Goal: Transaction & Acquisition: Purchase product/service

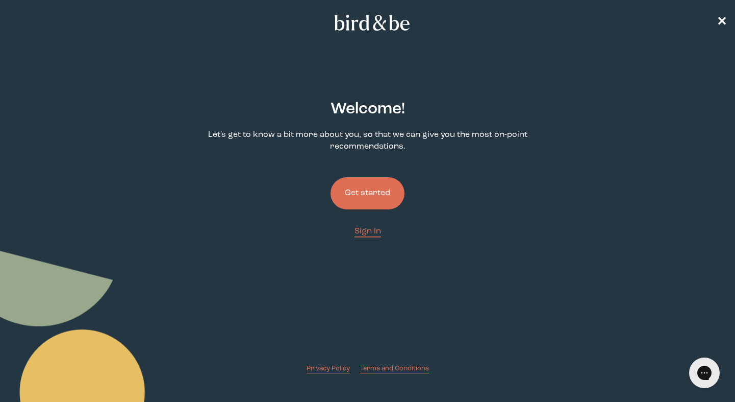
click at [354, 186] on button "Get started" at bounding box center [368, 193] width 74 height 32
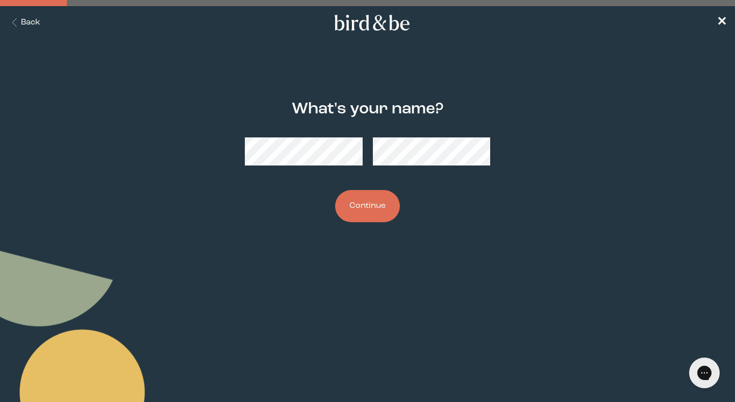
click at [354, 206] on button "Continue" at bounding box center [367, 206] width 65 height 32
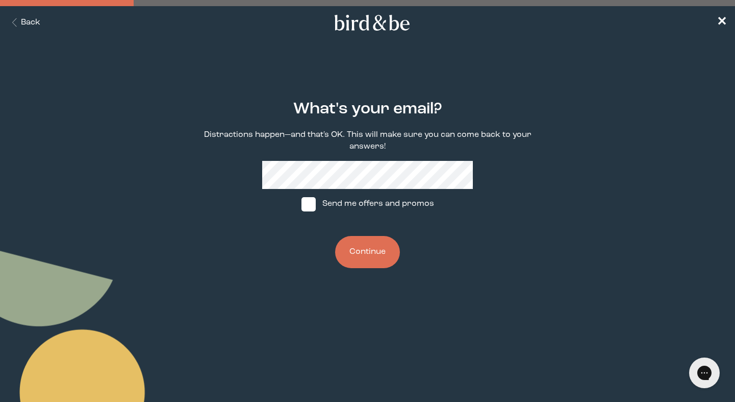
click at [306, 204] on span at bounding box center [309, 204] width 14 height 14
click at [302, 204] on input "Send me offers and promos" at bounding box center [301, 204] width 1 height 1
checkbox input "true"
click at [357, 255] on button "Continue" at bounding box center [367, 252] width 65 height 32
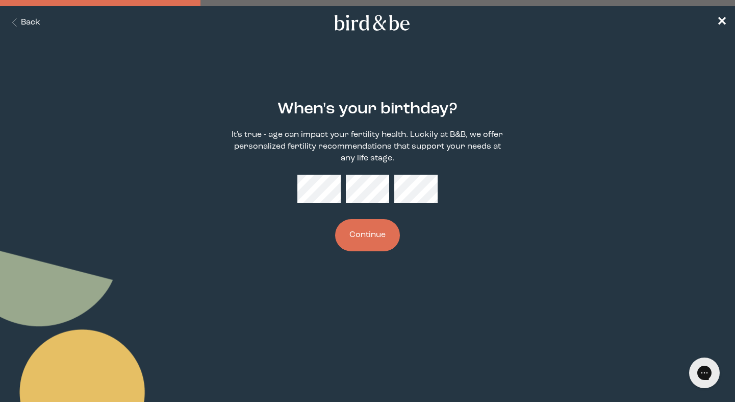
click at [372, 240] on button "Continue" at bounding box center [367, 235] width 65 height 32
click at [383, 243] on button "Continue" at bounding box center [367, 235] width 65 height 32
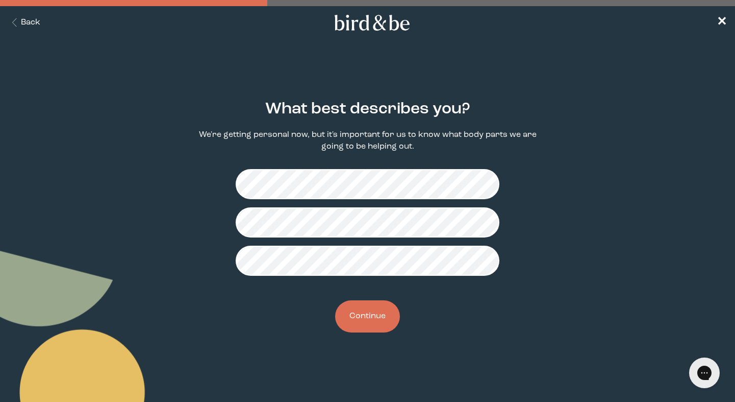
click at [372, 314] on button "Continue" at bounding box center [367, 316] width 65 height 32
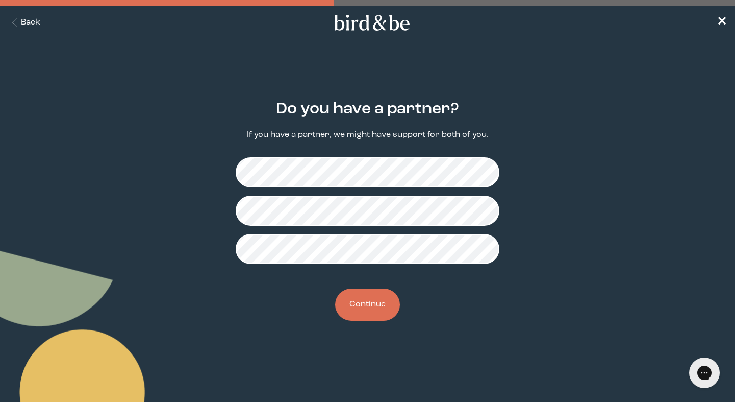
click at [358, 300] on button "Continue" at bounding box center [367, 304] width 65 height 32
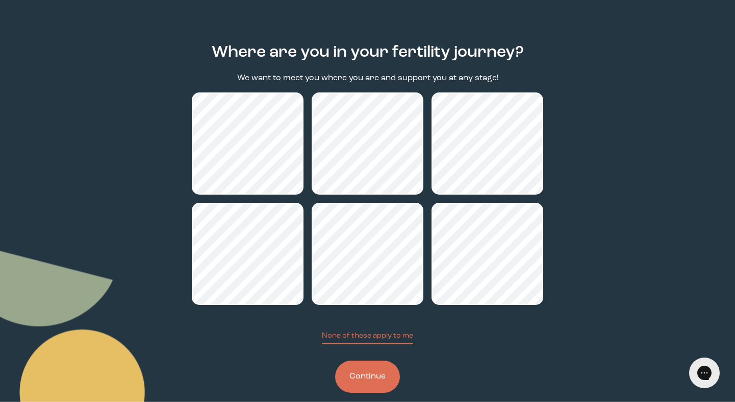
scroll to position [63, 0]
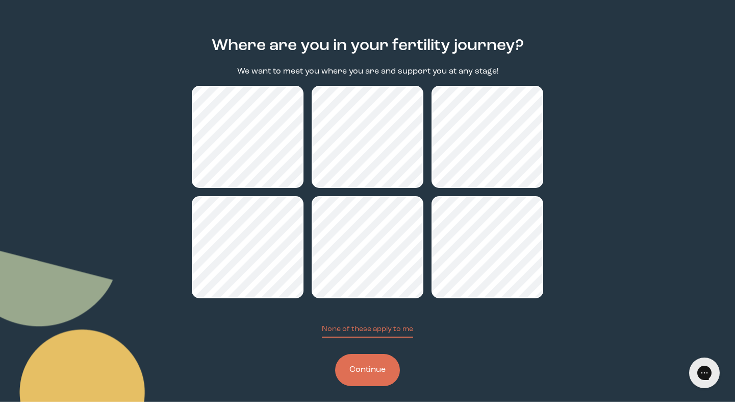
click at [371, 367] on button "Continue" at bounding box center [367, 370] width 65 height 32
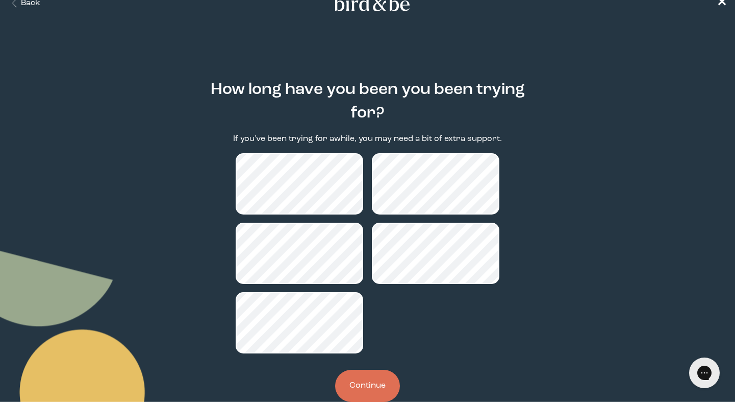
scroll to position [43, 0]
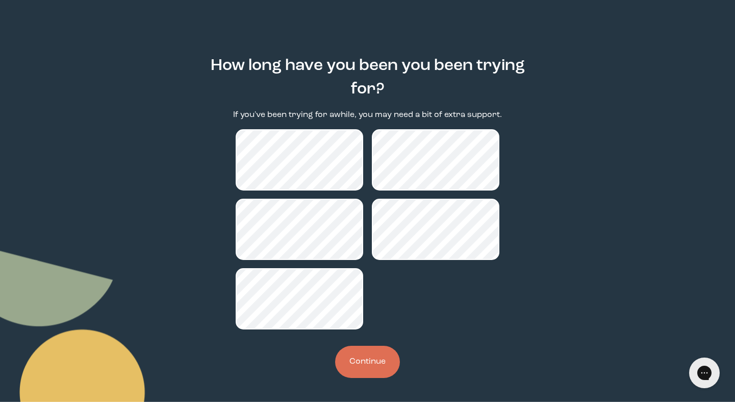
click at [380, 349] on button "Continue" at bounding box center [367, 361] width 65 height 32
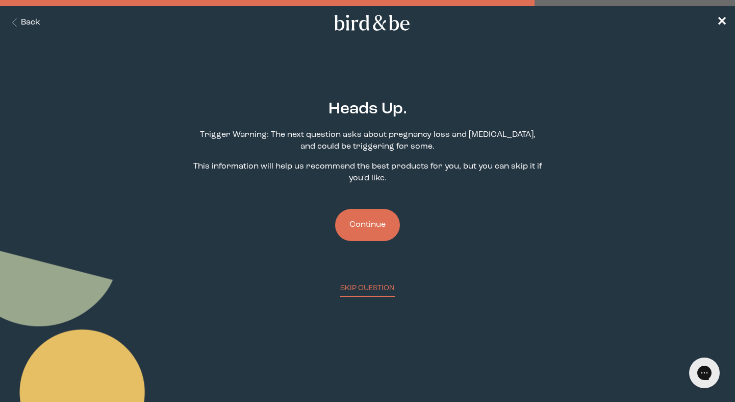
click at [382, 228] on button "Continue" at bounding box center [367, 225] width 65 height 32
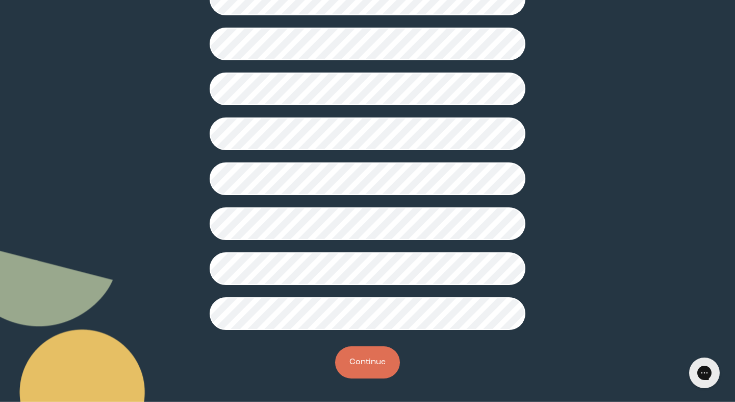
scroll to position [259, 0]
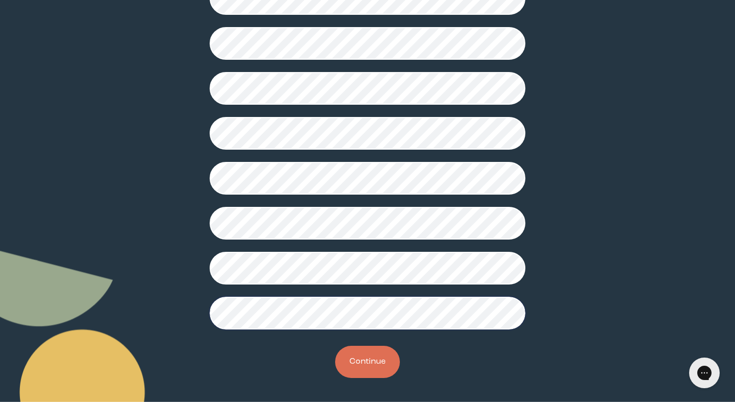
click at [365, 365] on button "Continue" at bounding box center [367, 361] width 65 height 32
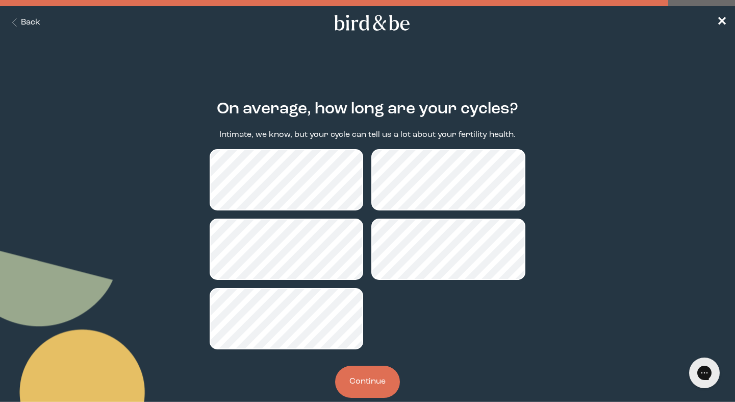
click at [367, 378] on button "Continue" at bounding box center [367, 381] width 65 height 32
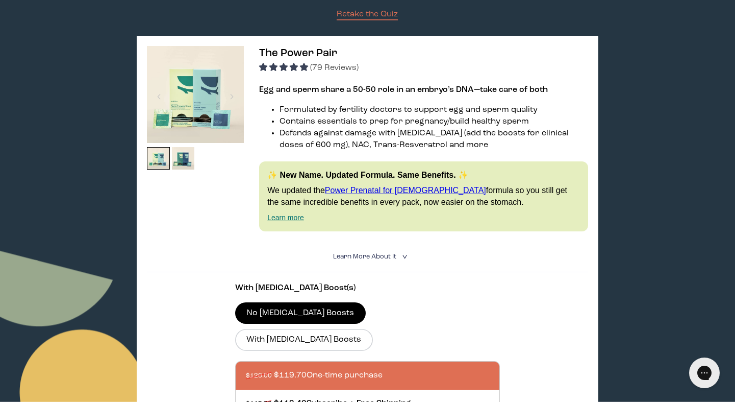
scroll to position [177, 0]
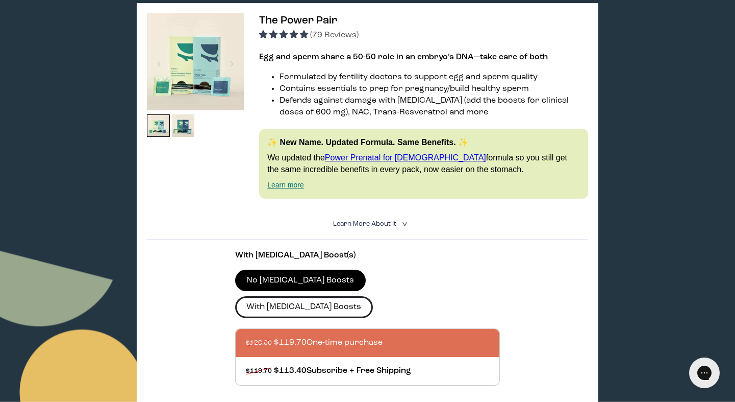
click at [373, 296] on label "With [MEDICAL_DATA] Boosts" at bounding box center [304, 306] width 138 height 21
click at [0, 0] on input "With [MEDICAL_DATA] Boosts" at bounding box center [0, 0] width 0 height 0
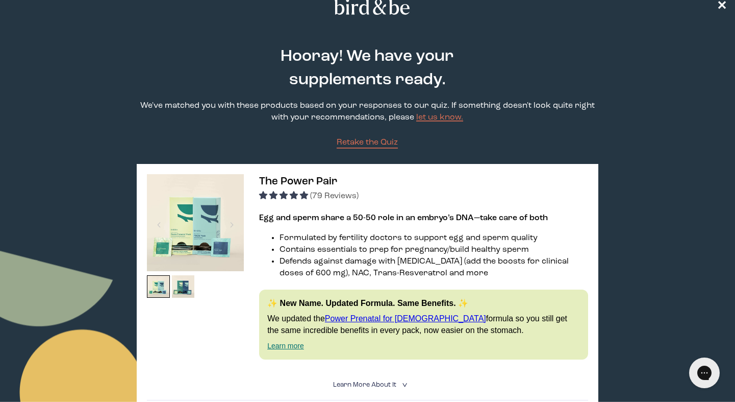
scroll to position [12, 0]
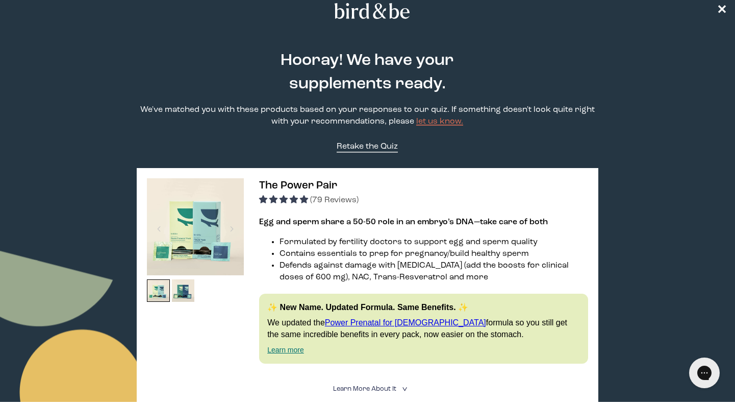
click at [379, 144] on span "Retake the Quiz" at bounding box center [367, 146] width 61 height 8
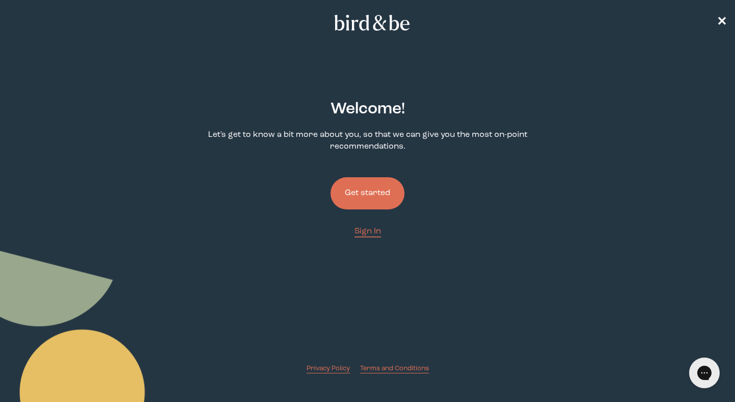
click at [359, 194] on button "Get started" at bounding box center [368, 193] width 74 height 32
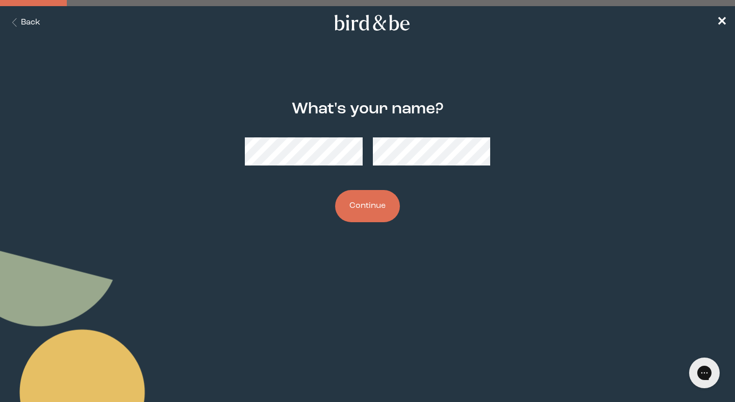
click at [368, 208] on button "Continue" at bounding box center [367, 206] width 65 height 32
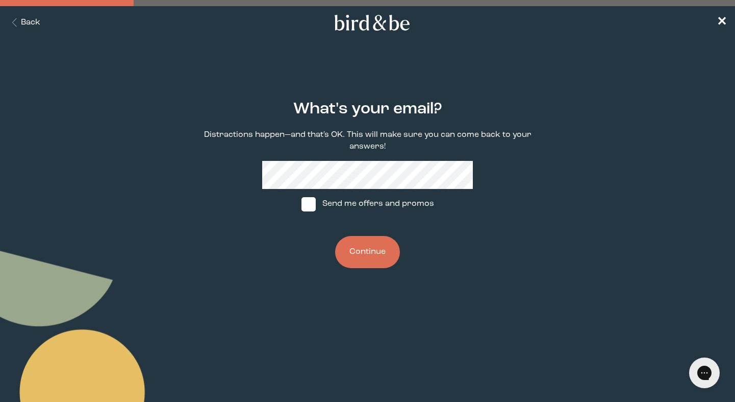
click at [308, 205] on span at bounding box center [309, 204] width 14 height 14
click at [302, 204] on input "Send me offers and promos" at bounding box center [301, 204] width 1 height 1
checkbox input "true"
click at [358, 248] on button "Continue" at bounding box center [367, 252] width 65 height 32
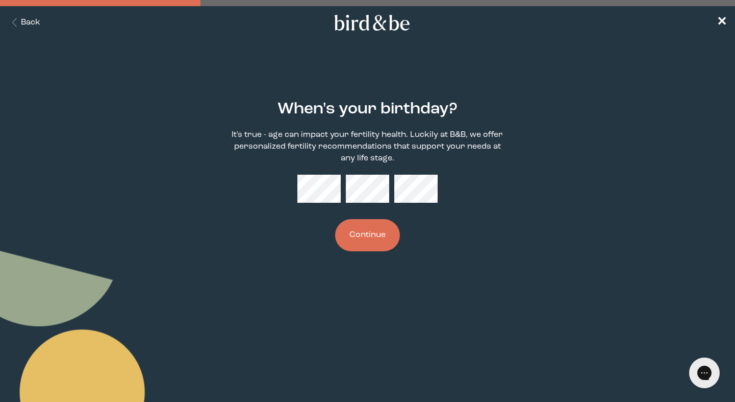
click at [375, 236] on button "Continue" at bounding box center [367, 235] width 65 height 32
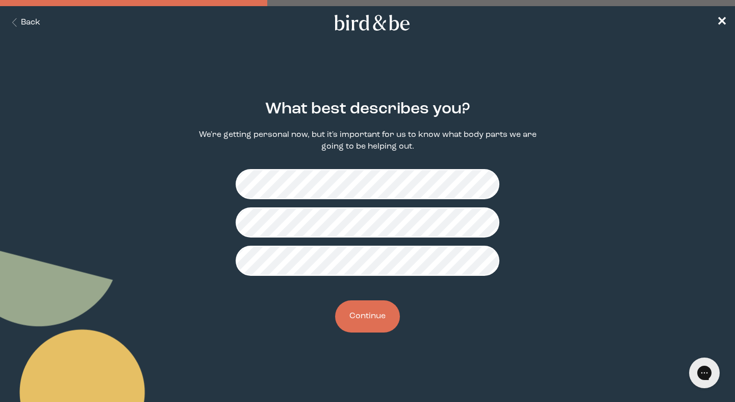
click at [373, 307] on button "Continue" at bounding box center [367, 316] width 65 height 32
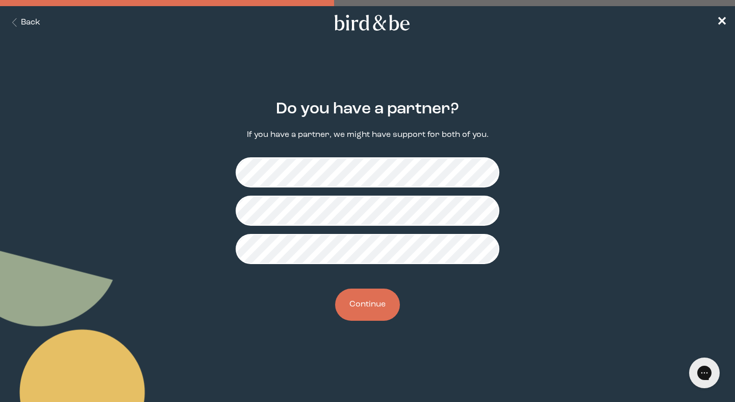
click at [371, 298] on button "Continue" at bounding box center [367, 304] width 65 height 32
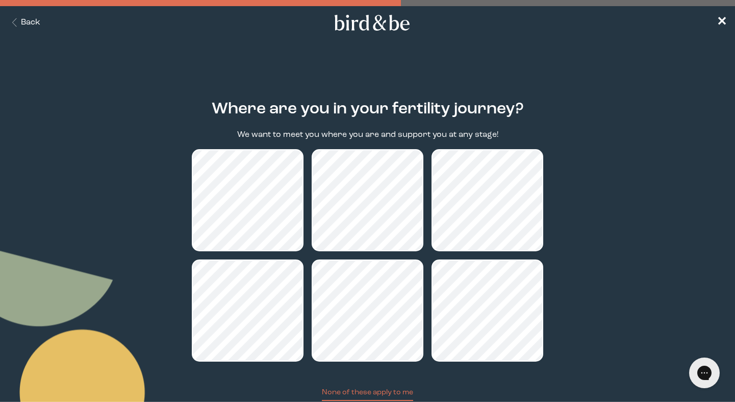
scroll to position [72, 0]
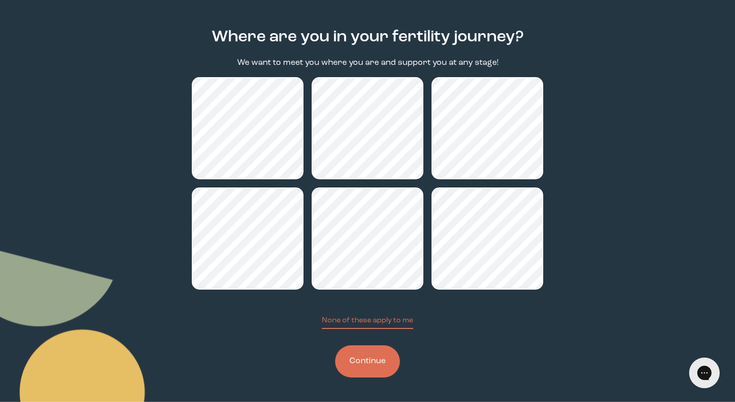
click at [366, 352] on button "Continue" at bounding box center [367, 361] width 65 height 32
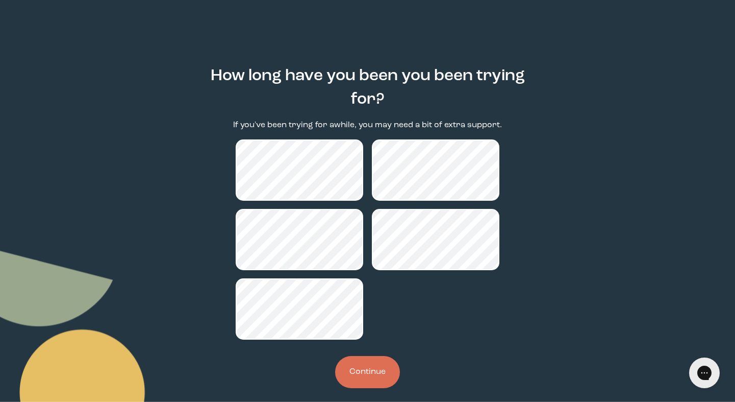
scroll to position [43, 0]
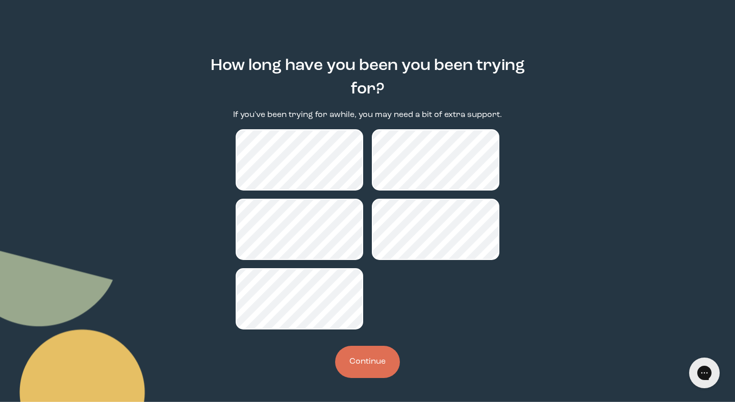
click at [373, 364] on button "Continue" at bounding box center [367, 361] width 65 height 32
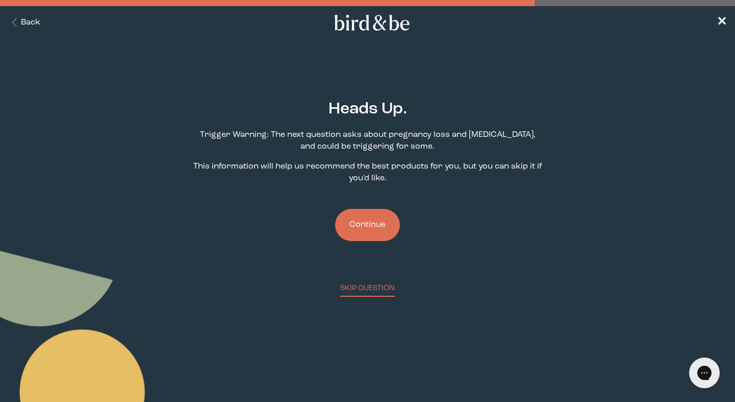
click at [364, 224] on button "Continue" at bounding box center [367, 225] width 65 height 32
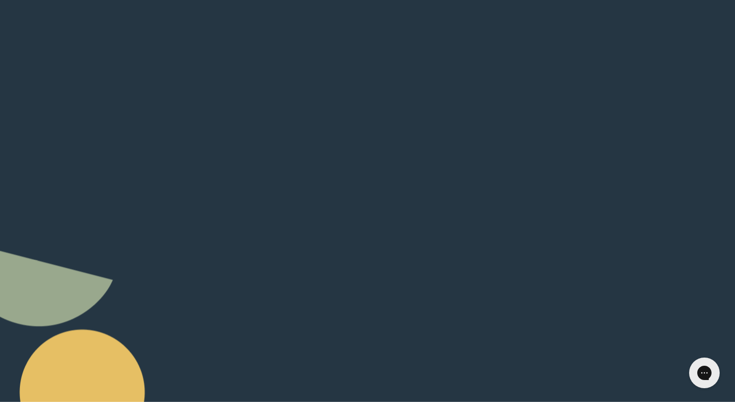
scroll to position [259, 0]
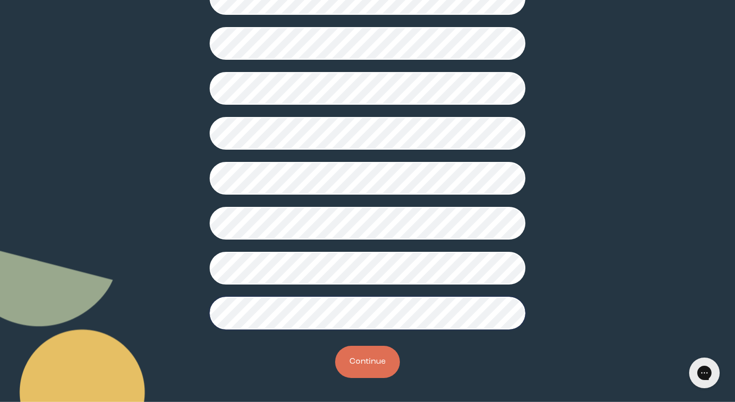
click at [367, 349] on button "Continue" at bounding box center [367, 361] width 65 height 32
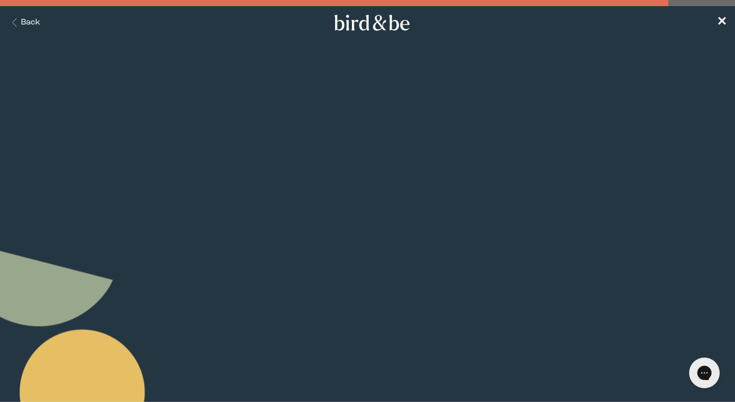
scroll to position [20, 0]
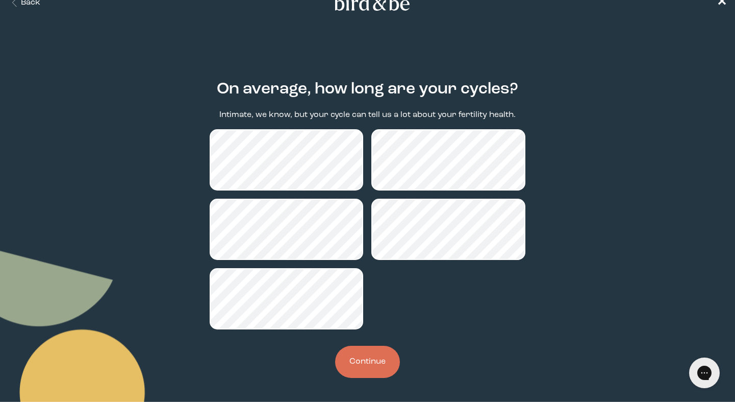
click at [372, 367] on button "Continue" at bounding box center [367, 361] width 65 height 32
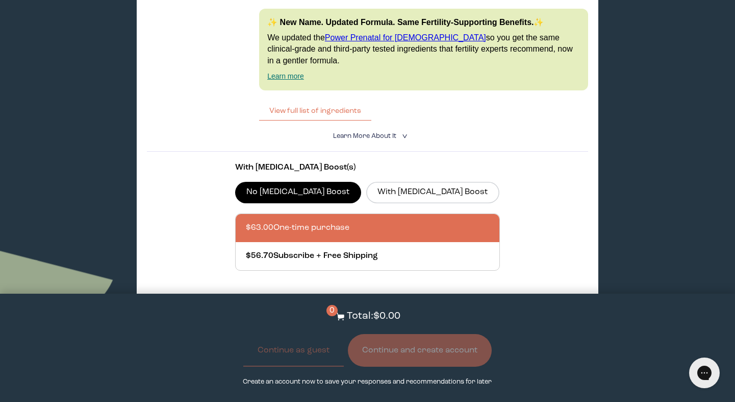
scroll to position [1741, 0]
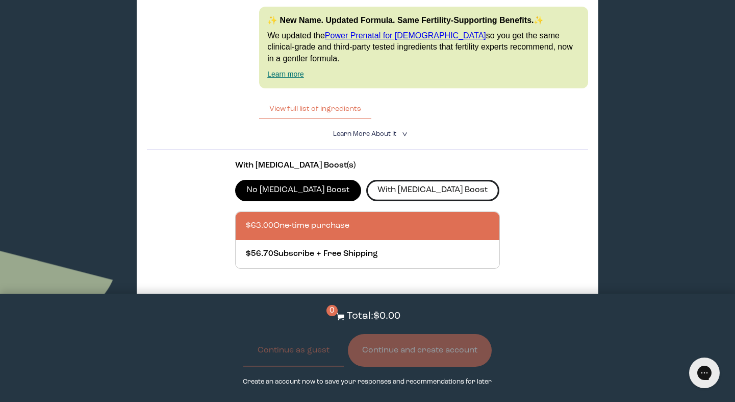
click at [377, 180] on label "With [MEDICAL_DATA] Boost" at bounding box center [432, 190] width 133 height 21
click at [0, 0] on input "With [MEDICAL_DATA] Boost" at bounding box center [0, 0] width 0 height 0
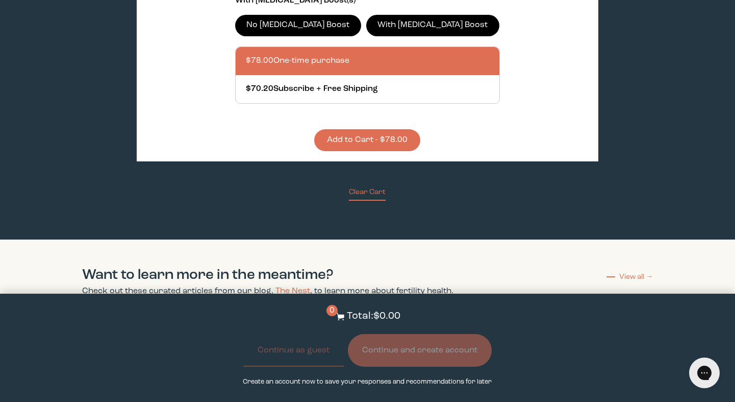
scroll to position [1928, 0]
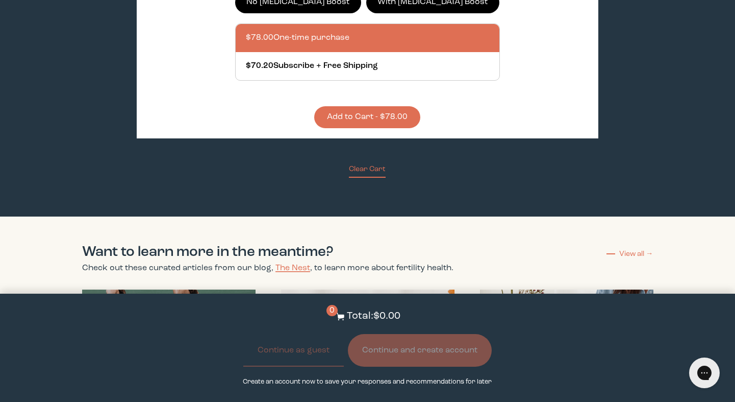
click at [379, 106] on button "Add to Cart - $78.00" at bounding box center [367, 117] width 106 height 22
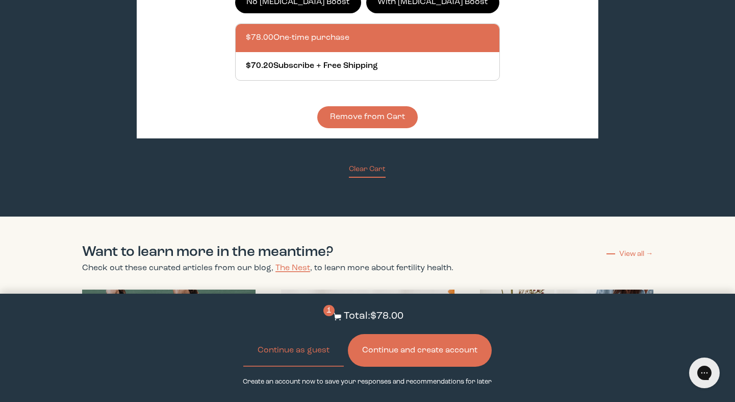
click at [394, 354] on button "Continue and create account" at bounding box center [420, 350] width 144 height 33
